Goal: Task Accomplishment & Management: Use online tool/utility

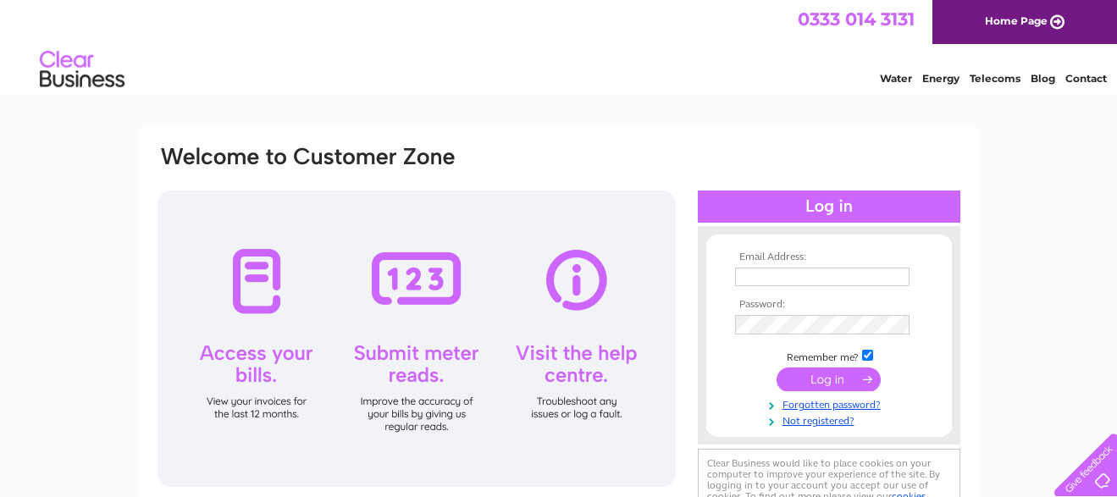
click at [768, 278] on input "text" at bounding box center [822, 277] width 175 height 19
click at [841, 280] on input "[PERSON_NAME][EMAIL_ADDRESS][DOMAIN_NAME]" at bounding box center [823, 278] width 176 height 20
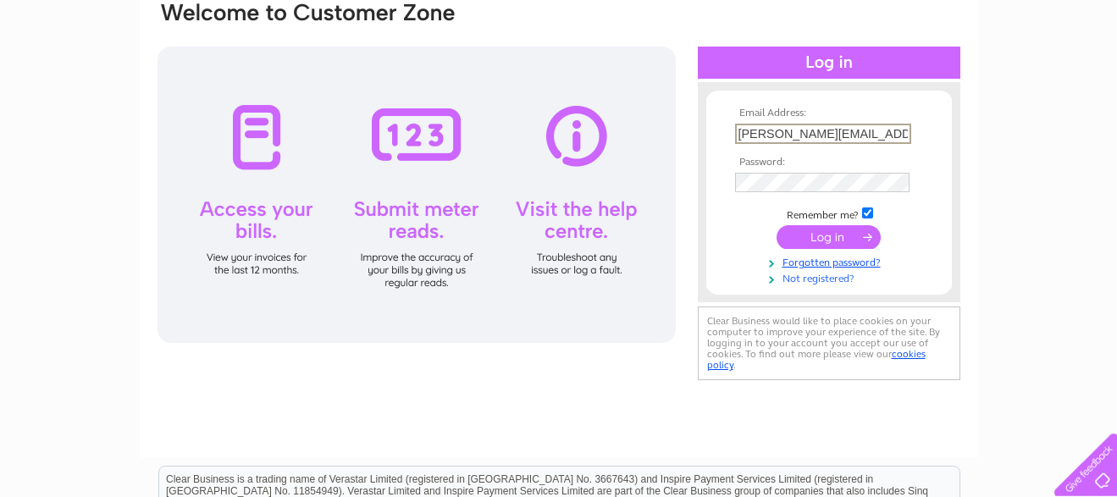
scroll to position [259, 0]
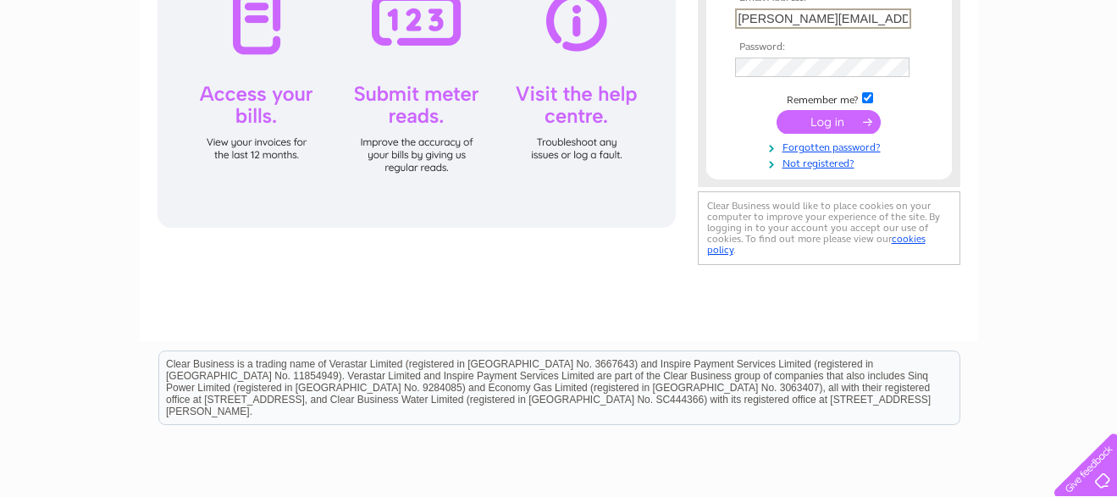
type input "[PERSON_NAME][EMAIL_ADDRESS][DOMAIN_NAME]"
click at [848, 128] on input "submit" at bounding box center [829, 122] width 104 height 24
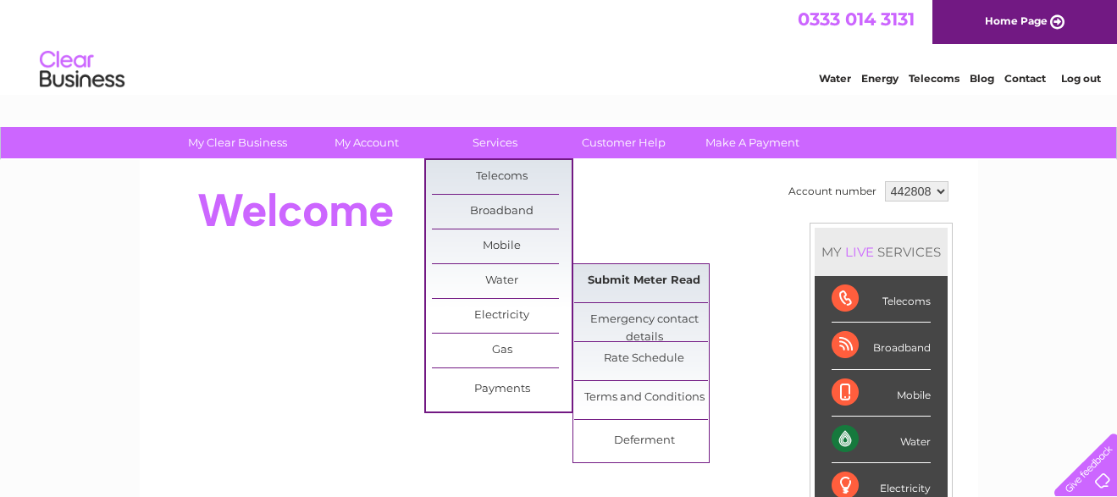
click at [622, 278] on link "Submit Meter Read" at bounding box center [644, 281] width 140 height 34
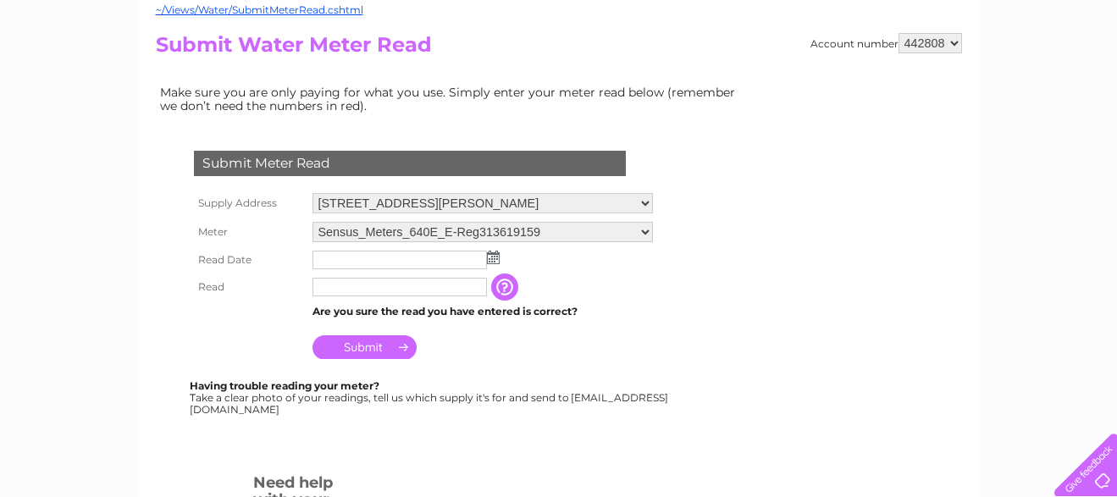
click at [492, 252] on img at bounding box center [493, 258] width 13 height 14
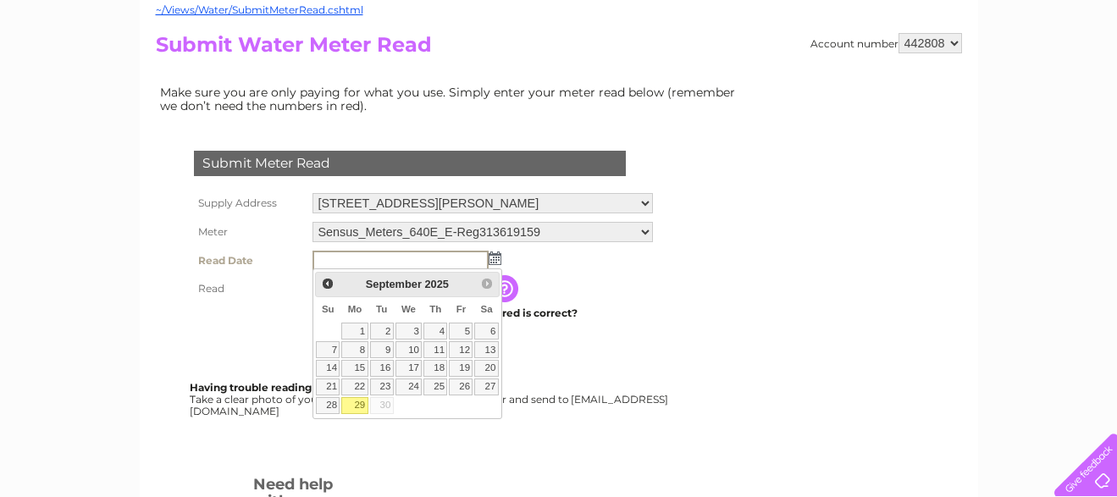
click at [348, 402] on link "29" at bounding box center [354, 405] width 26 height 17
type input "2025/09/29"
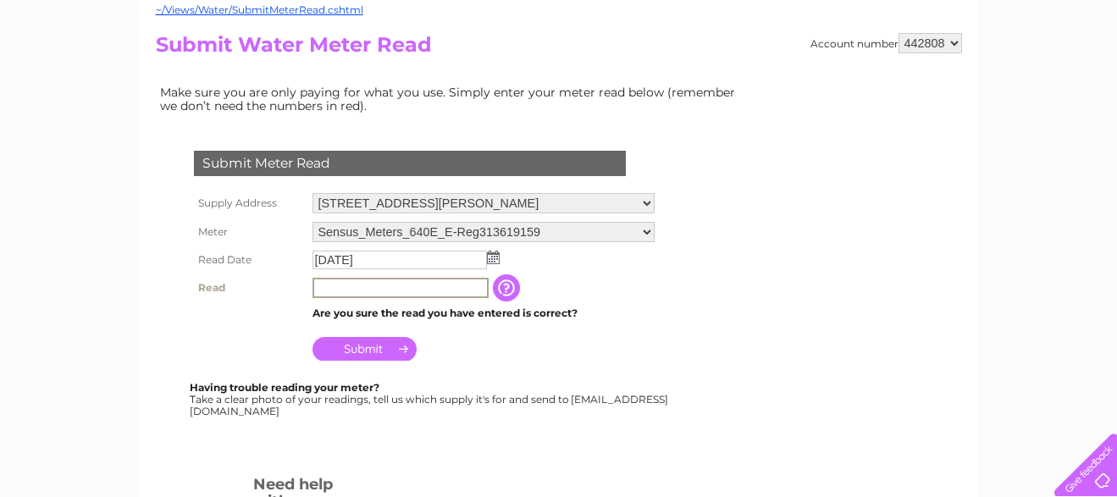
click at [375, 288] on input "text" at bounding box center [401, 288] width 176 height 20
type input "000002"
click at [371, 345] on input "Submit" at bounding box center [365, 349] width 104 height 24
